Goal: Entertainment & Leisure: Browse casually

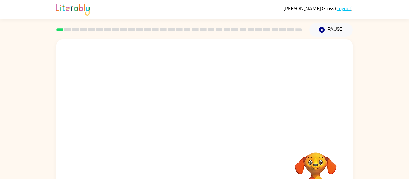
click at [184, 102] on video "Your browser must support playing .mp4 files to use Literably. Please try using…" at bounding box center [204, 90] width 296 height 101
click at [177, 112] on video "Your browser must support playing .mp4 files to use Literably. Please try using…" at bounding box center [204, 90] width 296 height 101
click at [196, 128] on button "button" at bounding box center [204, 128] width 38 height 22
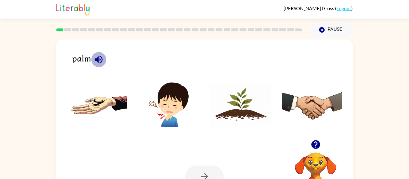
click at [102, 62] on icon "button" at bounding box center [98, 60] width 10 height 10
click at [317, 103] on img at bounding box center [312, 105] width 60 height 45
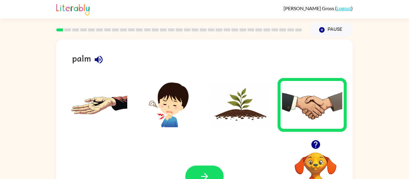
click at [203, 162] on div "Your browser must support playing .mp4 files to use Literably. Please try using…" at bounding box center [204, 176] width 296 height 67
click at [209, 175] on icon "button" at bounding box center [204, 177] width 10 height 10
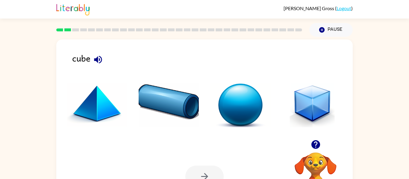
click at [328, 113] on img at bounding box center [312, 105] width 60 height 45
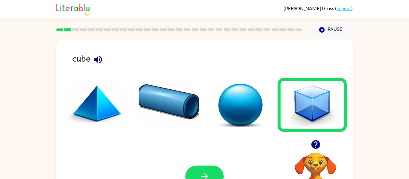
click at [328, 113] on img at bounding box center [312, 105] width 60 height 45
click at [215, 172] on button "button" at bounding box center [204, 177] width 38 height 22
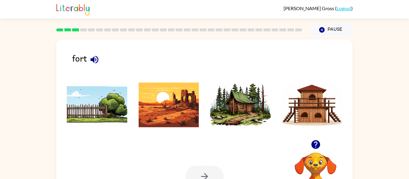
click at [95, 62] on icon "button" at bounding box center [94, 60] width 10 height 10
click at [320, 111] on img at bounding box center [312, 105] width 60 height 45
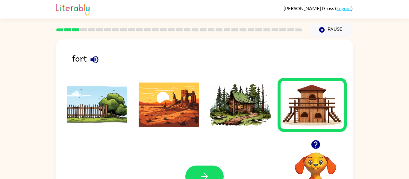
click at [213, 164] on div "Your browser must support playing .mp4 files to use Literably. Please try using…" at bounding box center [204, 176] width 296 height 67
click at [214, 170] on button "button" at bounding box center [204, 177] width 38 height 22
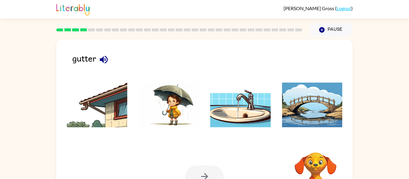
click at [102, 60] on icon "button" at bounding box center [104, 60] width 8 height 8
click at [102, 92] on img at bounding box center [97, 105] width 60 height 45
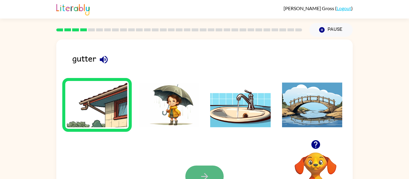
click at [191, 167] on button "button" at bounding box center [204, 177] width 38 height 22
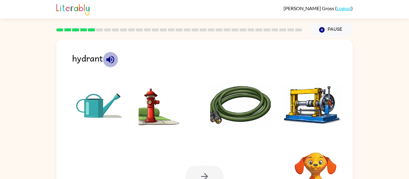
click at [113, 60] on icon "button" at bounding box center [110, 60] width 10 height 10
click at [109, 62] on icon "button" at bounding box center [110, 60] width 10 height 10
click at [148, 99] on img at bounding box center [169, 105] width 60 height 45
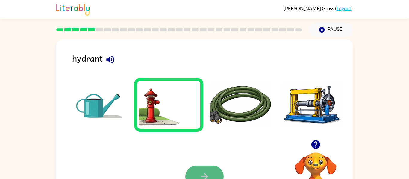
click at [205, 174] on icon "button" at bounding box center [204, 177] width 10 height 10
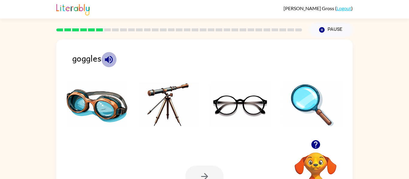
click at [109, 59] on icon "button" at bounding box center [109, 60] width 10 height 10
click at [122, 106] on img at bounding box center [97, 105] width 60 height 45
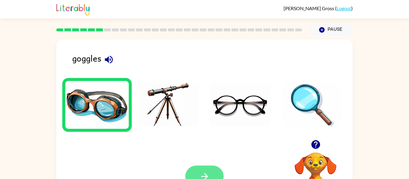
click at [217, 175] on button "button" at bounding box center [204, 177] width 38 height 22
